Goal: Information Seeking & Learning: Check status

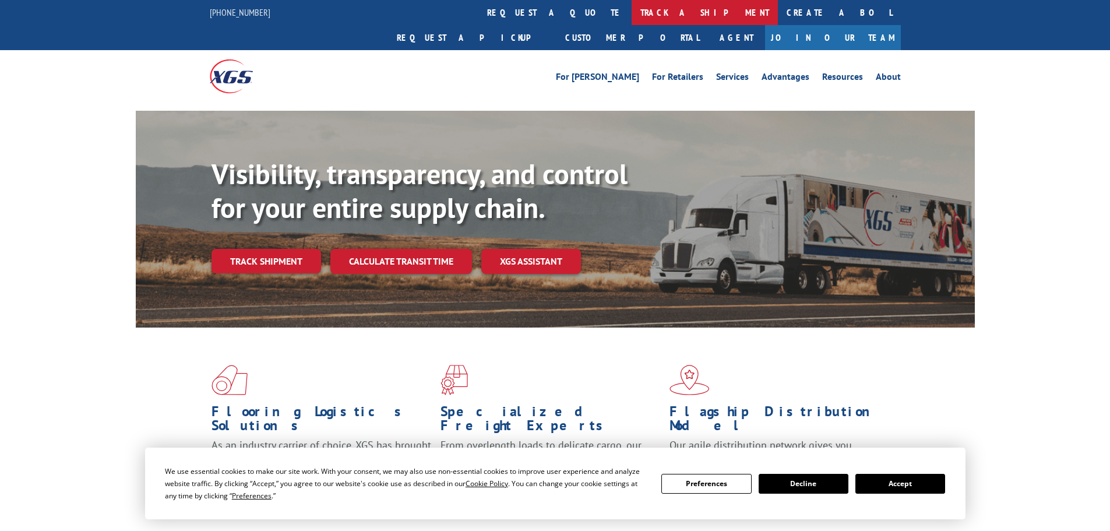
click at [632, 15] on link "track a shipment" at bounding box center [705, 12] width 146 height 25
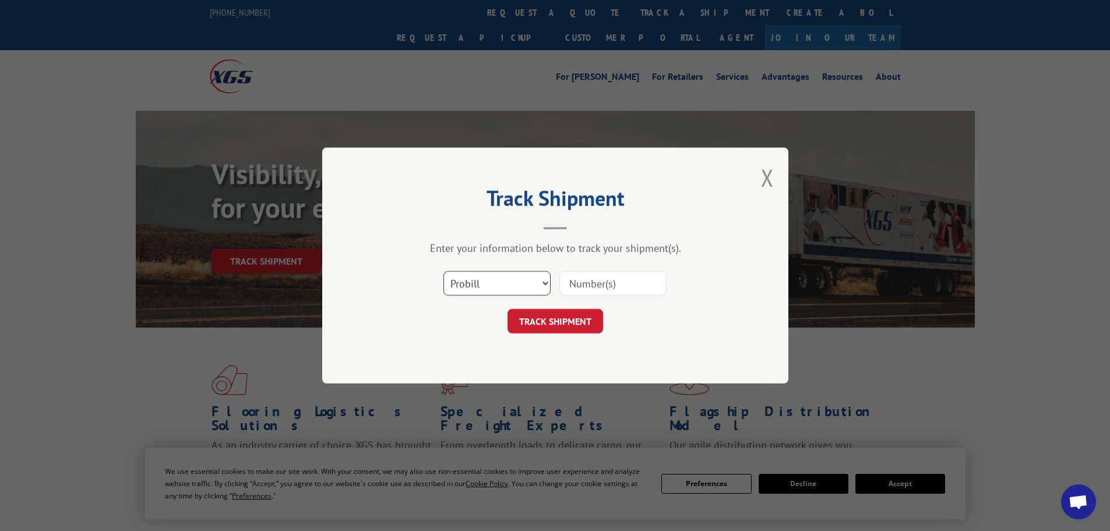
click at [544, 284] on select "Select category... Probill BOL PO" at bounding box center [497, 283] width 107 height 24
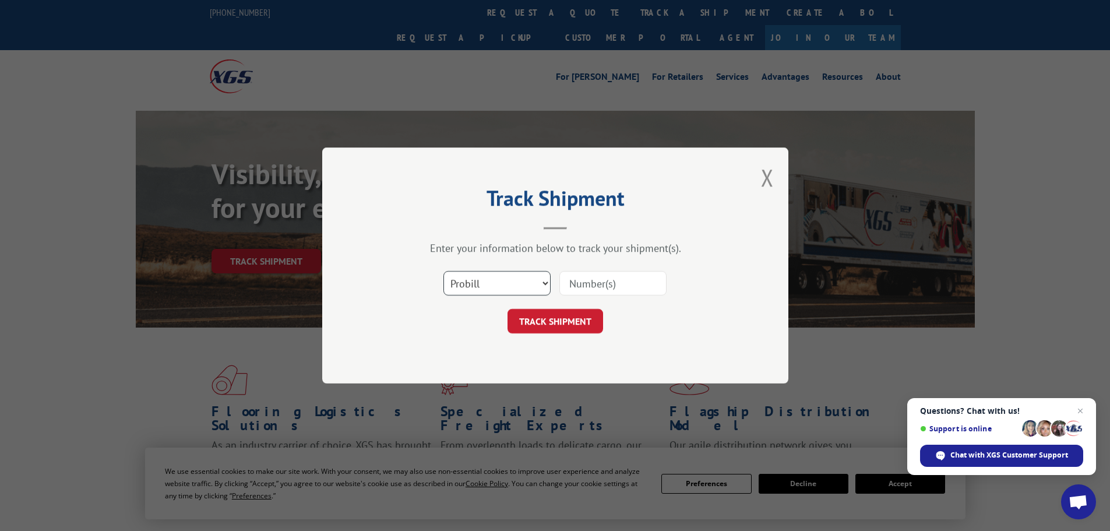
select select "bol"
click at [444, 271] on select "Select category... Probill BOL PO" at bounding box center [497, 283] width 107 height 24
paste input "5495330"
type input "5495330"
click at [572, 323] on button "TRACK SHIPMENT" at bounding box center [556, 321] width 96 height 24
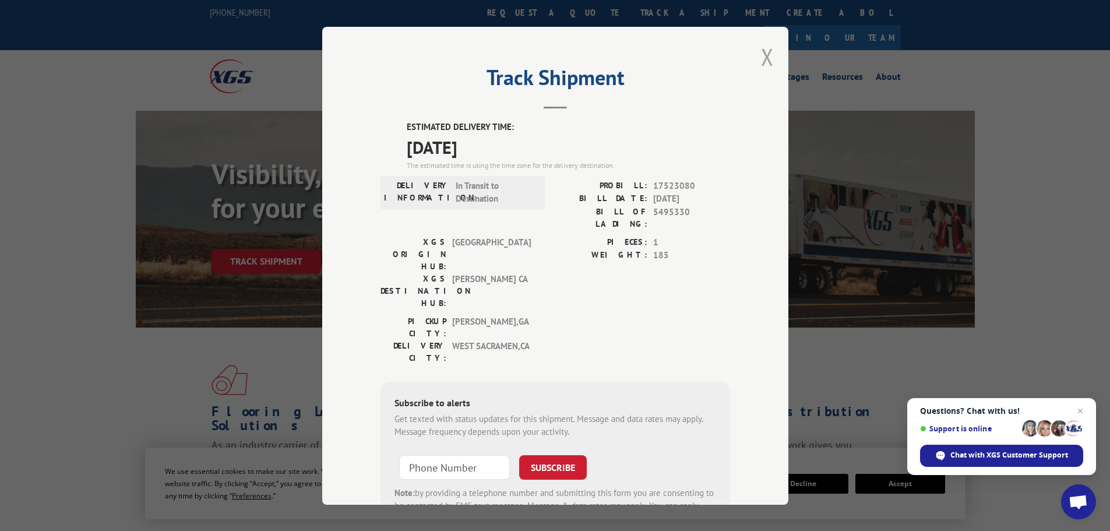
click at [761, 59] on button "Close modal" at bounding box center [767, 56] width 13 height 31
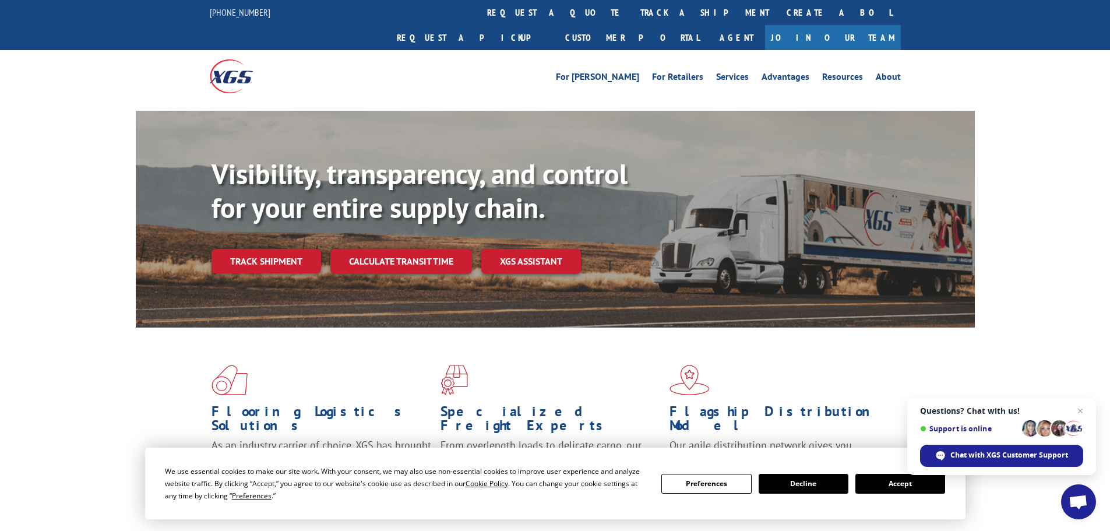
click at [794, 487] on button "Decline" at bounding box center [804, 484] width 90 height 20
